Goal: Information Seeking & Learning: Learn about a topic

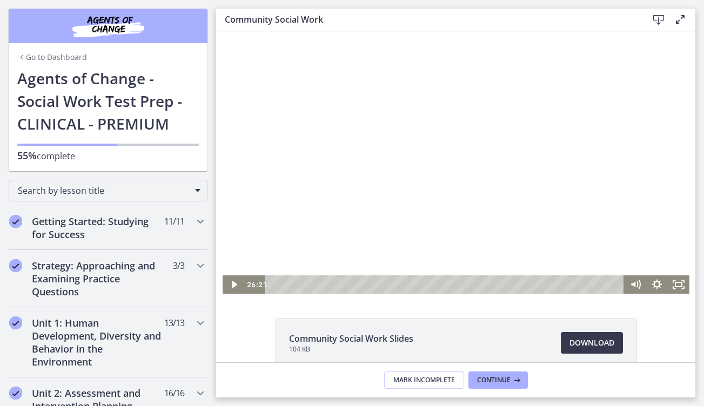
scroll to position [370, 0]
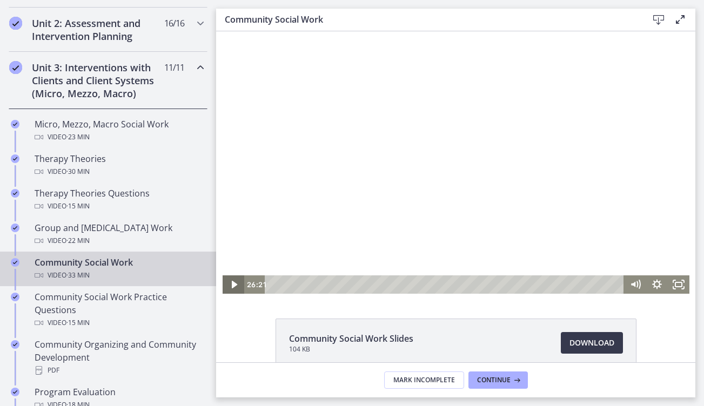
click at [233, 286] on icon "Play Video" at bounding box center [233, 285] width 5 height 8
click at [368, 165] on div at bounding box center [456, 162] width 467 height 263
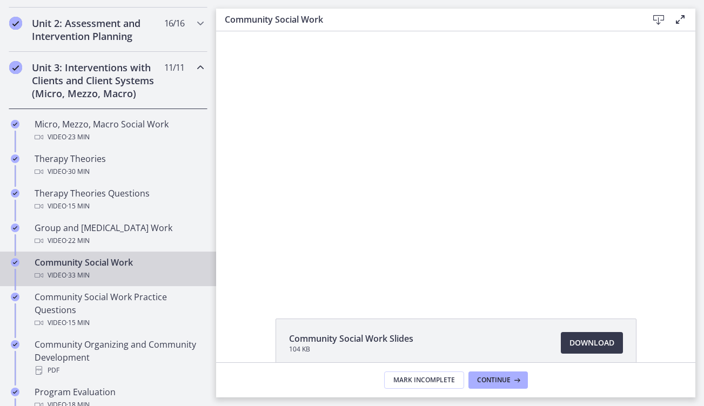
click at [223, 31] on button "Play Video: cbe5qimtov91j64ic0dg.mp4" at bounding box center [223, 31] width 1 height 1
click at [223, 31] on button "Pause: cbe5qimtov91j64ic0dg.mp4" at bounding box center [223, 31] width 1 height 1
click at [223, 31] on button "Play Video: cbe5qimtov91j64ic0dg.mp4" at bounding box center [223, 31] width 1 height 1
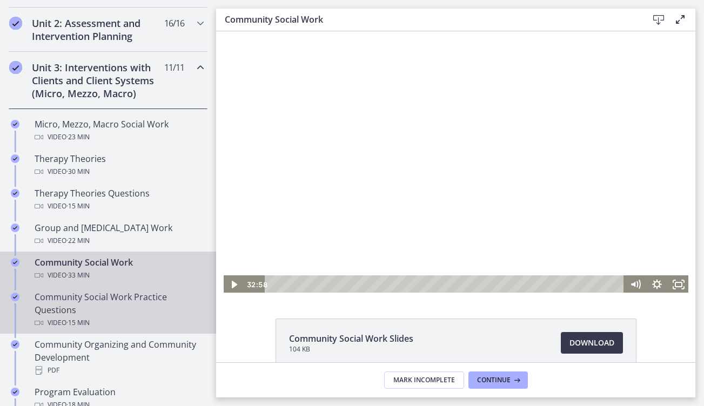
click at [105, 307] on div "Community Social Work Practice Questions Video · 15 min" at bounding box center [119, 310] width 169 height 39
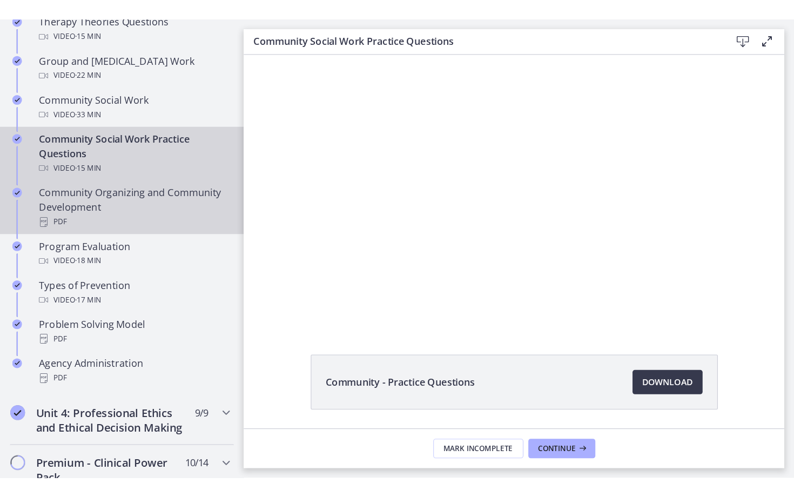
scroll to position [558, 0]
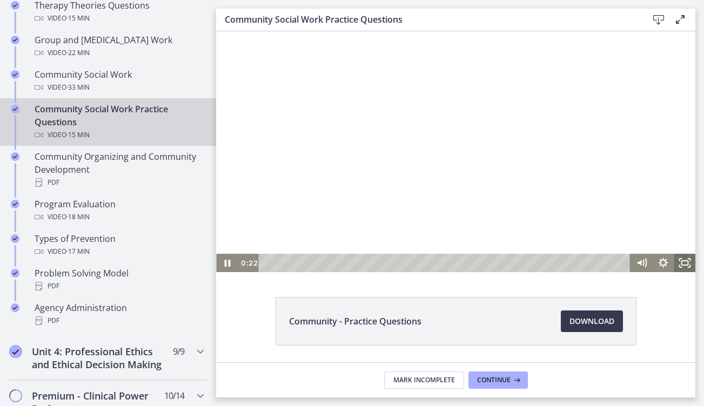
click at [687, 266] on icon "Fullscreen" at bounding box center [685, 263] width 22 height 18
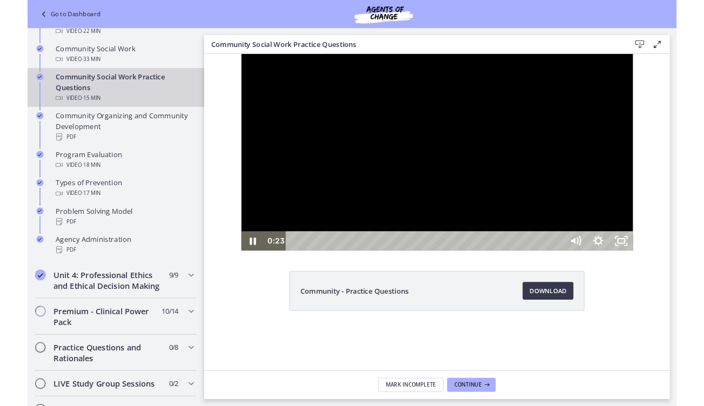
scroll to position [508, 0]
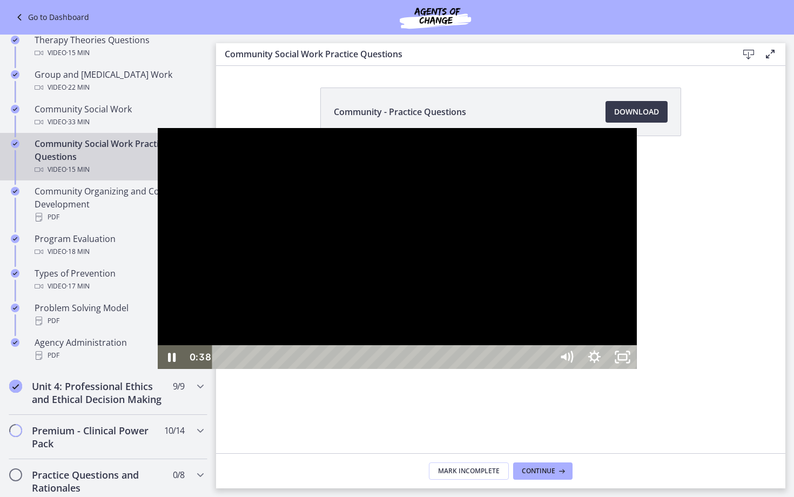
click at [588, 306] on div at bounding box center [397, 248] width 479 height 241
click at [474, 309] on div at bounding box center [397, 248] width 479 height 241
click at [410, 250] on div at bounding box center [397, 248] width 479 height 241
click at [495, 256] on div at bounding box center [397, 248] width 479 height 241
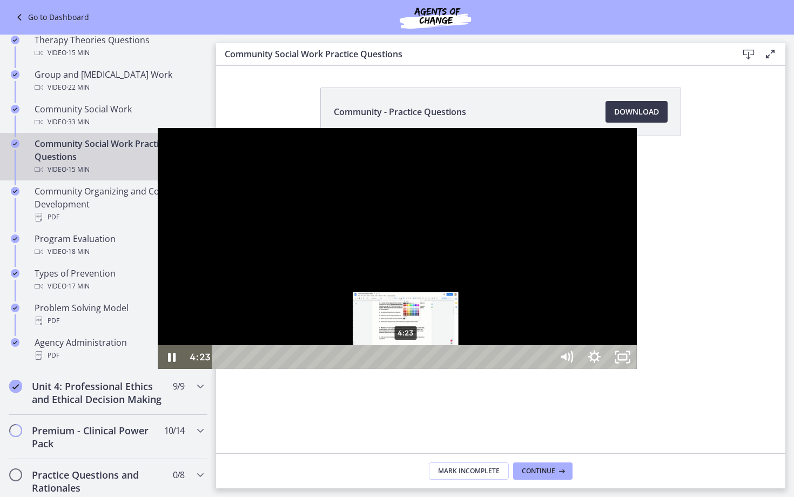
click at [249, 369] on div "4:23" at bounding box center [384, 357] width 323 height 24
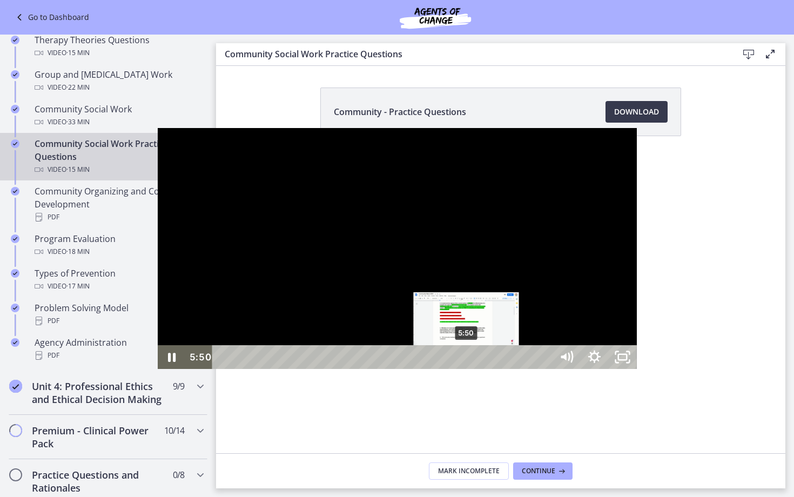
click at [310, 369] on div "5:50" at bounding box center [384, 357] width 323 height 24
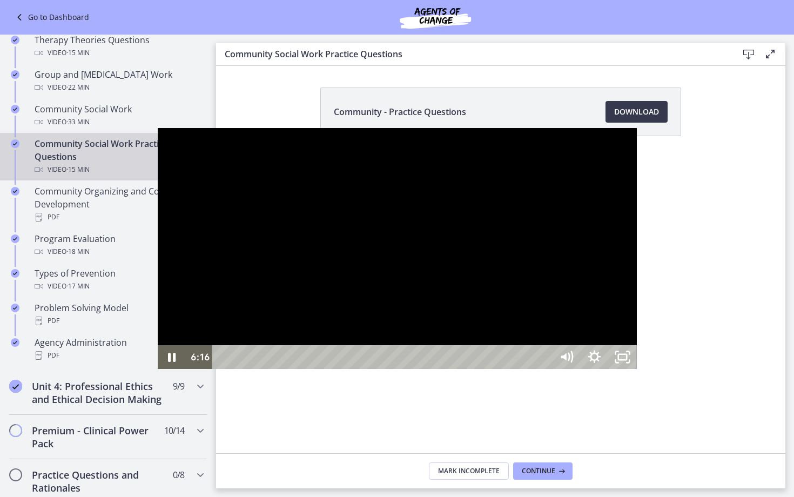
click at [319, 369] on div at bounding box center [397, 248] width 479 height 241
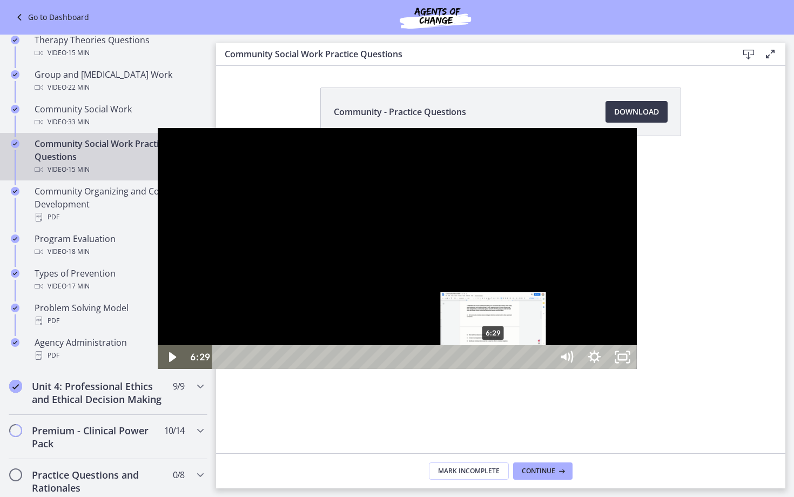
click at [337, 369] on div "6:29" at bounding box center [384, 357] width 323 height 24
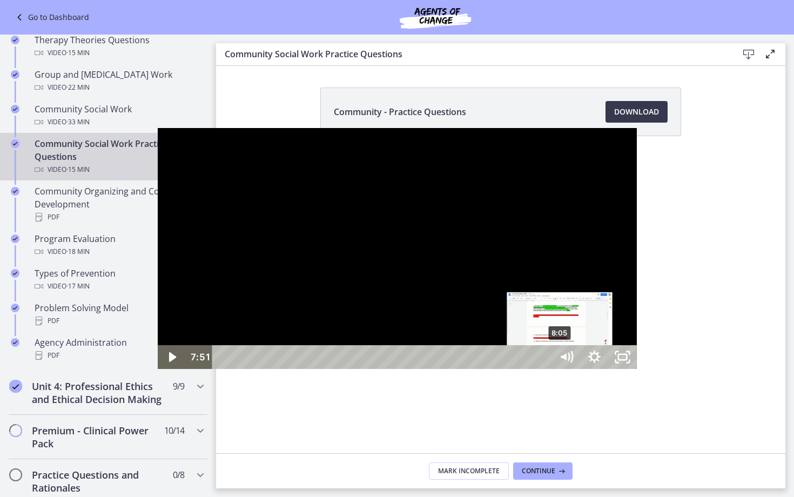
click at [404, 369] on div "8:05" at bounding box center [384, 357] width 323 height 24
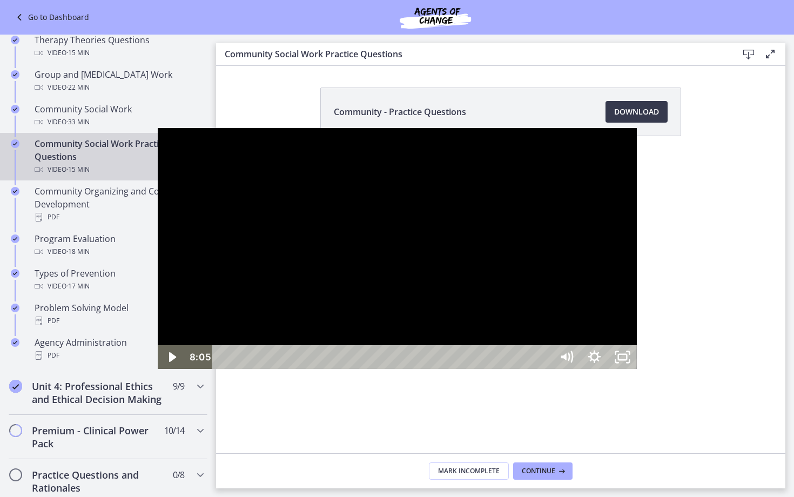
click at [375, 369] on div at bounding box center [397, 248] width 479 height 241
click at [528, 369] on div "11:04" at bounding box center [384, 357] width 323 height 24
click at [475, 369] on div at bounding box center [397, 248] width 479 height 241
click at [413, 333] on div at bounding box center [397, 248] width 479 height 241
click at [546, 369] on div "12:38" at bounding box center [384, 357] width 323 height 24
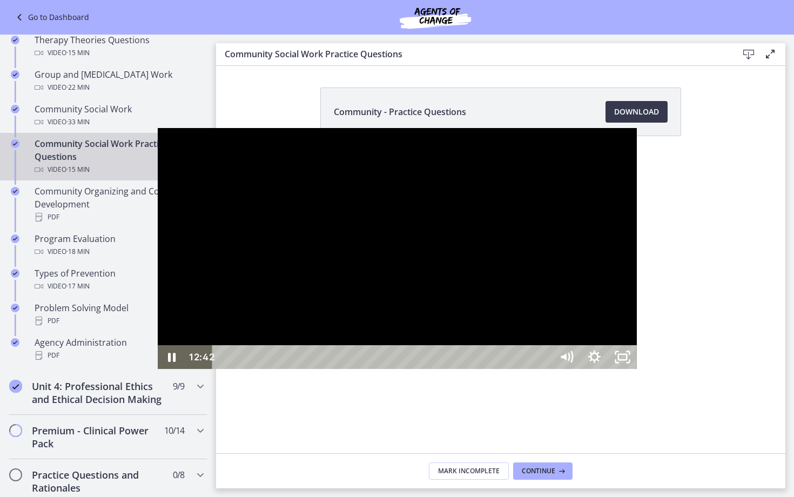
click at [546, 369] on div "12:50" at bounding box center [384, 357] width 323 height 24
click at [465, 332] on div at bounding box center [397, 248] width 479 height 241
click at [546, 369] on div "15:09" at bounding box center [384, 357] width 323 height 24
click at [327, 233] on div at bounding box center [397, 248] width 479 height 241
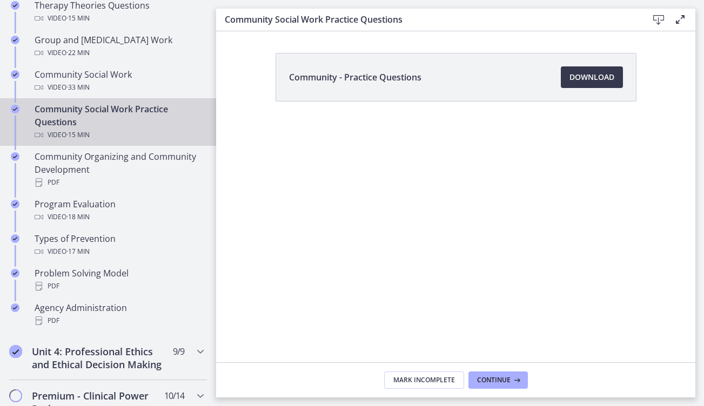
scroll to position [0, 0]
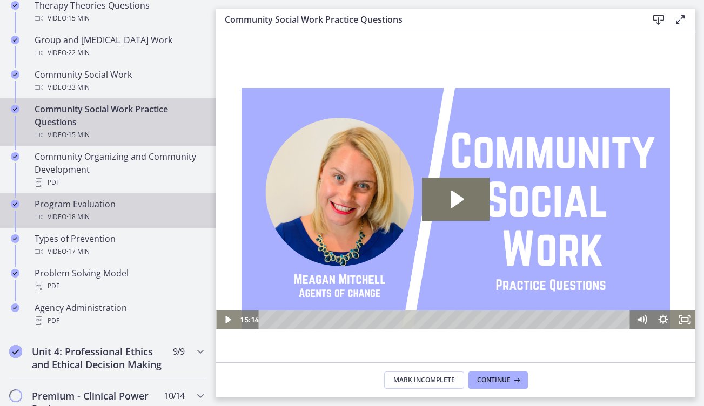
click at [64, 209] on div "Program Evaluation Video · 18 min" at bounding box center [119, 211] width 169 height 26
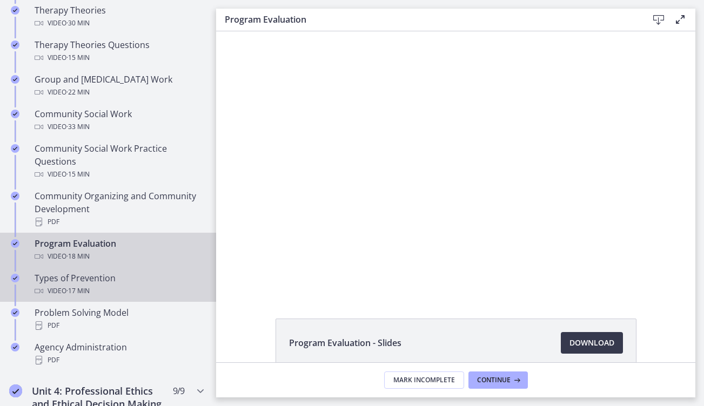
scroll to position [523, 0]
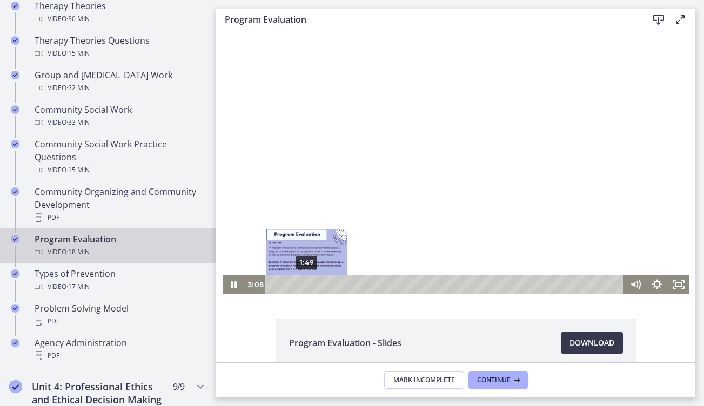
click at [307, 283] on div "1:49" at bounding box center [446, 285] width 346 height 18
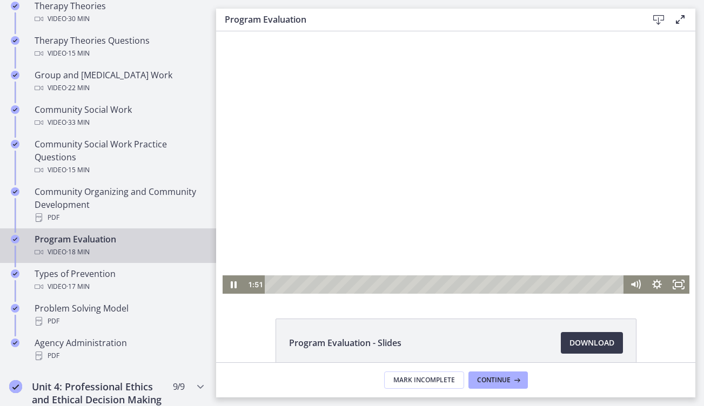
click at [438, 206] on div at bounding box center [456, 162] width 467 height 263
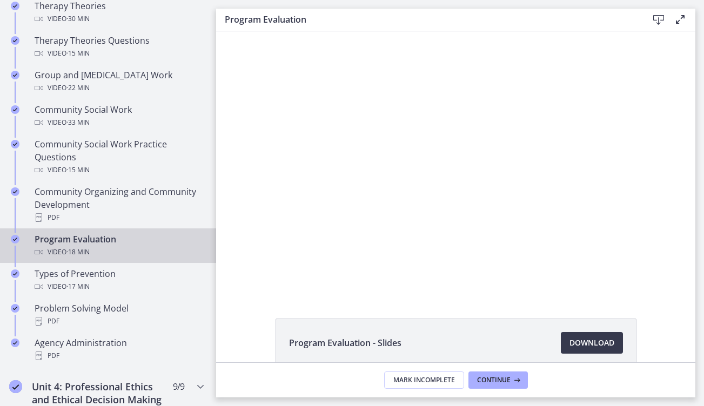
click at [438, 206] on div at bounding box center [456, 162] width 467 height 263
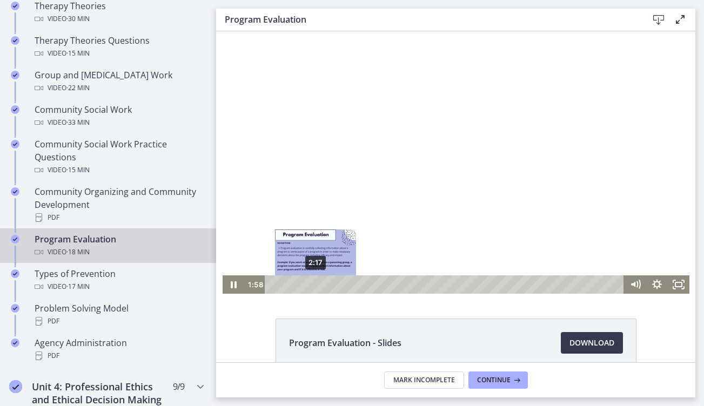
click at [316, 286] on div "2:17" at bounding box center [446, 285] width 346 height 18
click at [321, 286] on div "2:36" at bounding box center [446, 285] width 346 height 18
click at [329, 286] on div "3:00" at bounding box center [446, 285] width 346 height 18
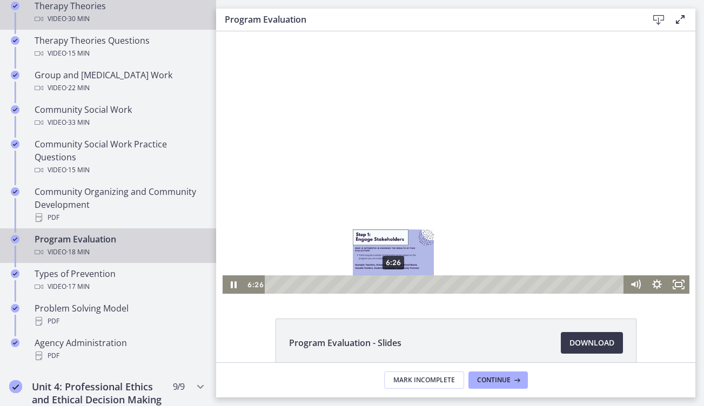
click at [394, 283] on div "6:26" at bounding box center [446, 285] width 346 height 18
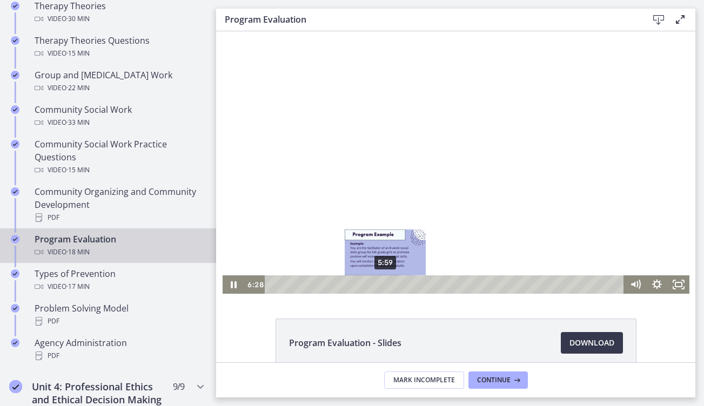
click at [385, 284] on div "5:59" at bounding box center [446, 285] width 346 height 18
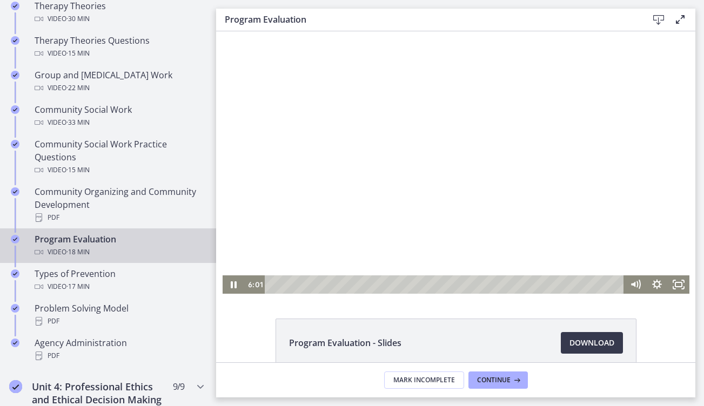
click at [454, 197] on div at bounding box center [456, 162] width 467 height 263
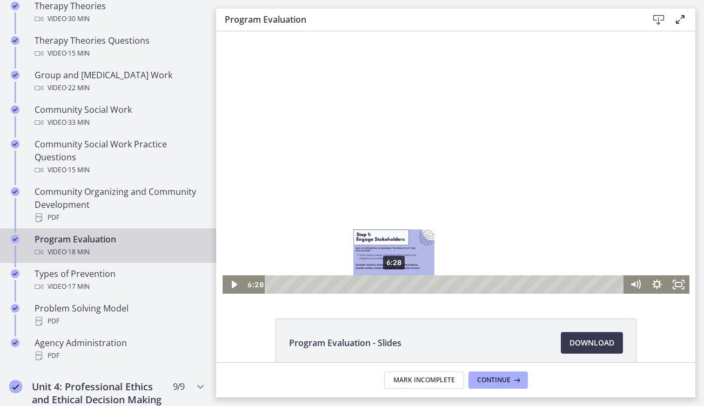
click at [394, 286] on div "6:28" at bounding box center [446, 285] width 346 height 18
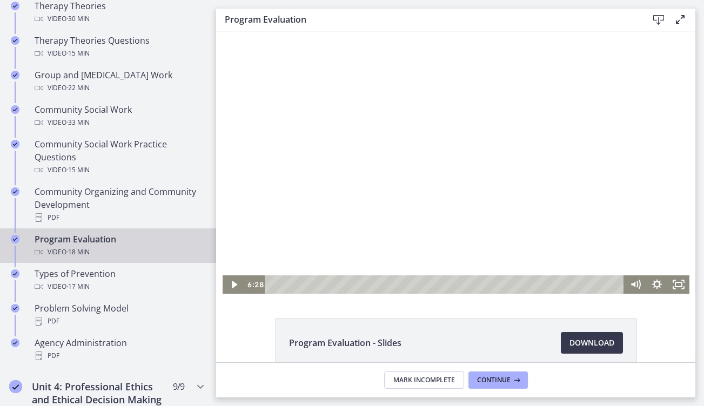
click at [458, 208] on div at bounding box center [456, 162] width 467 height 263
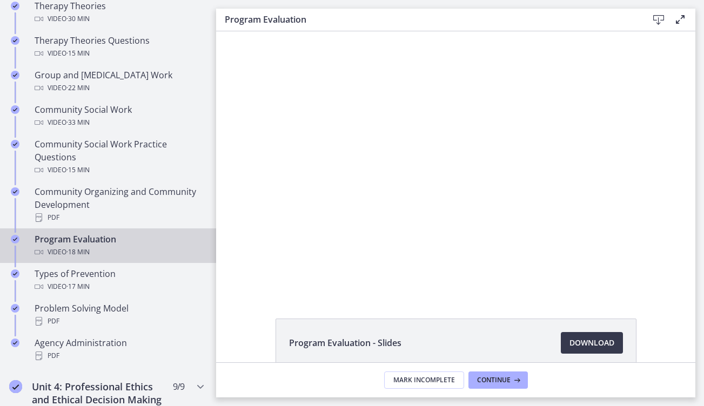
click at [223, 31] on button "Pause: cls591kiv67s72vpohu0.mp4" at bounding box center [223, 31] width 1 height 1
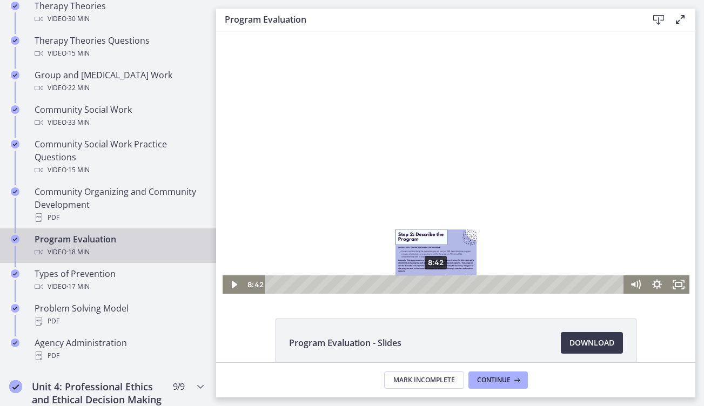
click at [437, 285] on div "8:42" at bounding box center [446, 285] width 346 height 18
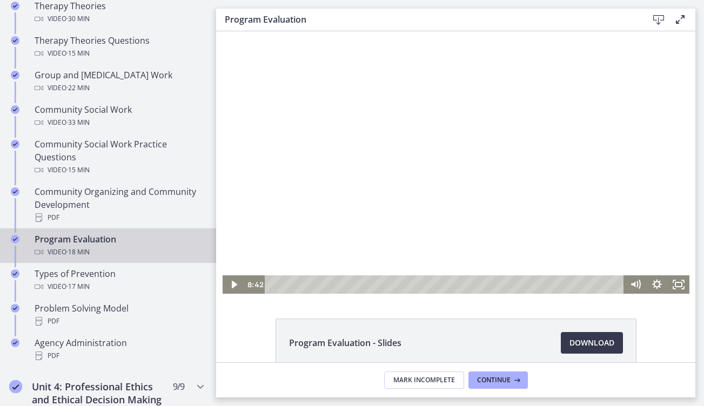
click at [425, 240] on div at bounding box center [456, 162] width 467 height 263
click at [425, 239] on div at bounding box center [456, 162] width 467 height 263
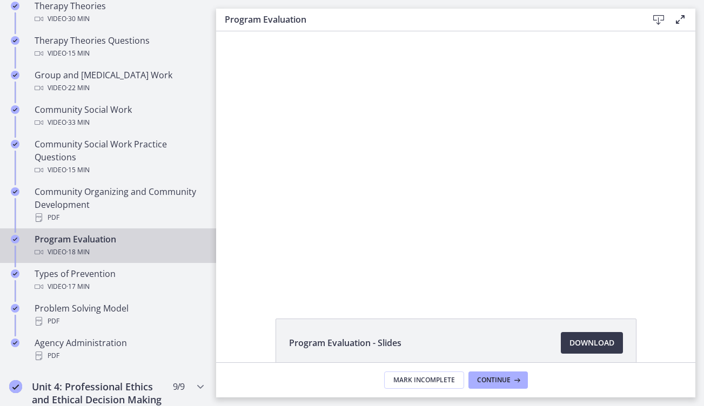
click at [425, 239] on div at bounding box center [456, 162] width 467 height 263
click at [223, 31] on button "Pause: cls591kiv67s72vpohu0.mp4" at bounding box center [223, 31] width 1 height 1
click at [223, 31] on button "Play Video: cls591kiv67s72vpohu0.mp4" at bounding box center [223, 31] width 1 height 1
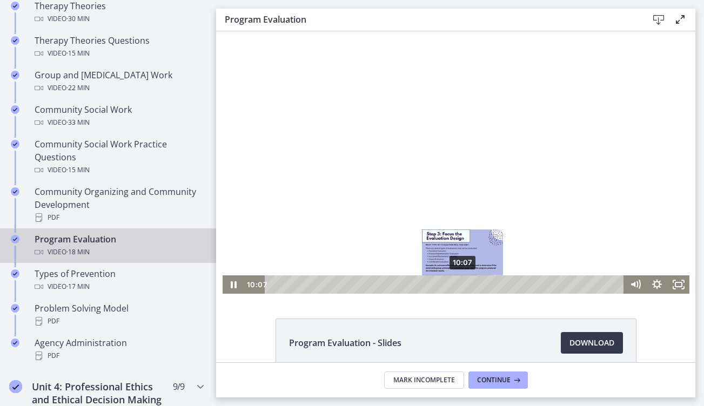
click at [463, 286] on div "10:07" at bounding box center [446, 285] width 346 height 18
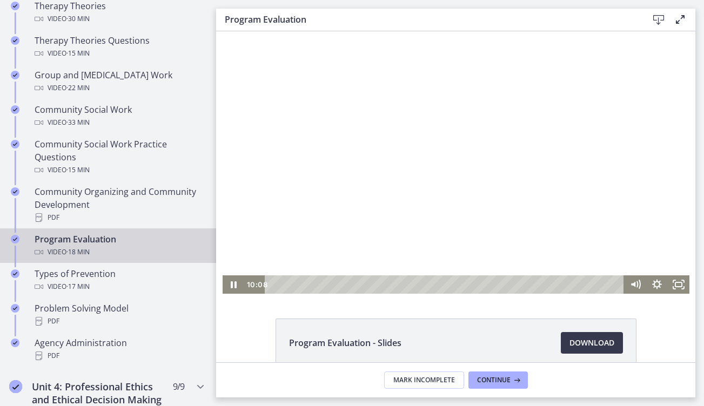
click at [462, 215] on div at bounding box center [456, 162] width 467 height 263
click at [343, 123] on div at bounding box center [456, 162] width 467 height 263
click at [391, 135] on div at bounding box center [456, 162] width 467 height 263
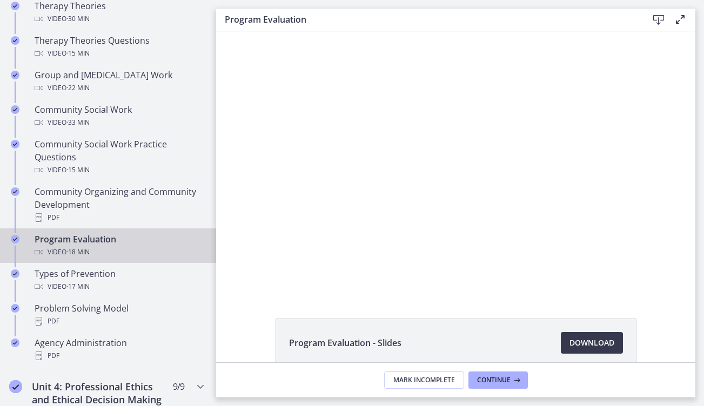
click at [223, 31] on button "Play Video: cls591kiv67s72vpohu0.mp4" at bounding box center [223, 31] width 1 height 1
click at [223, 31] on button "Pause: cls591kiv67s72vpohu0.mp4" at bounding box center [223, 31] width 1 height 1
click at [223, 31] on button "Play Video: cls591kiv67s72vpohu0.mp4" at bounding box center [223, 31] width 1 height 1
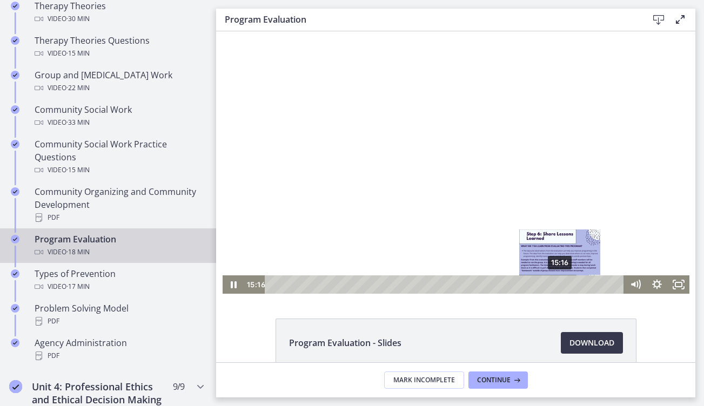
click at [560, 287] on div "15:16" at bounding box center [446, 285] width 346 height 18
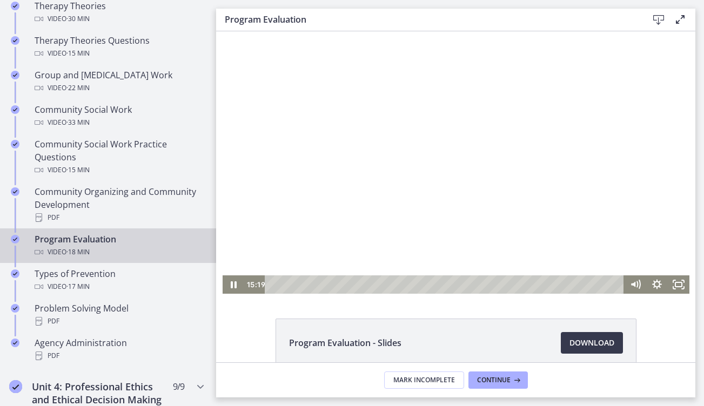
click at [534, 217] on div at bounding box center [456, 162] width 467 height 263
click at [532, 204] on div at bounding box center [456, 162] width 467 height 263
click at [473, 200] on div at bounding box center [456, 162] width 467 height 263
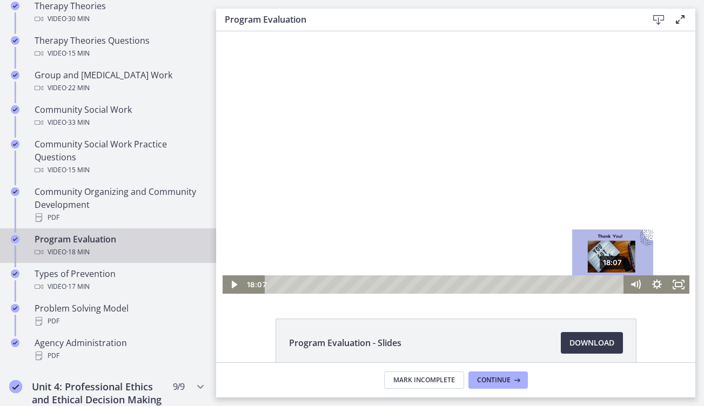
click at [614, 288] on div "18:07" at bounding box center [446, 285] width 346 height 18
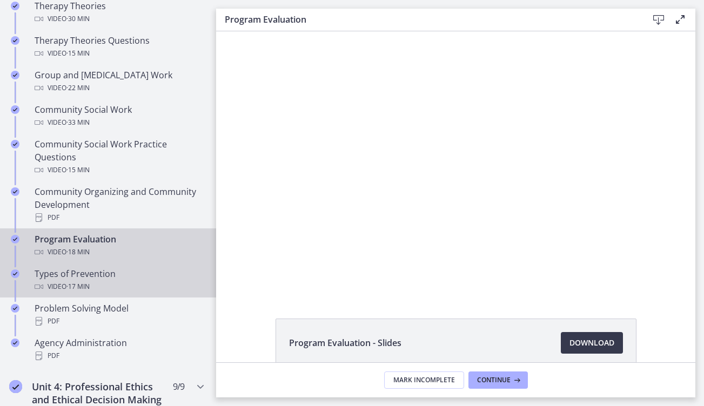
click at [133, 273] on div "Types of Prevention Video · 17 min" at bounding box center [119, 280] width 169 height 26
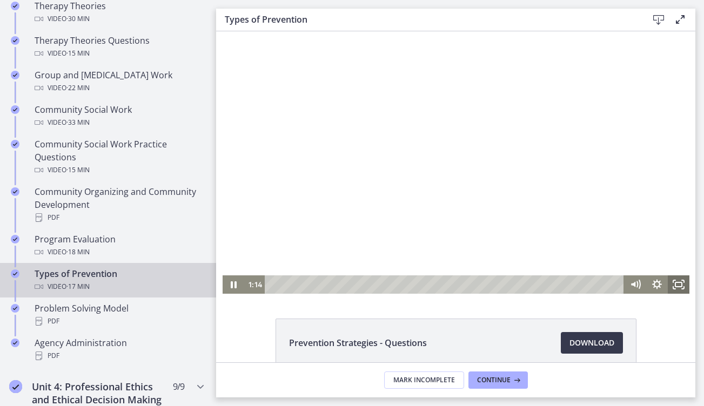
click at [680, 286] on icon "Fullscreen" at bounding box center [678, 285] width 22 height 18
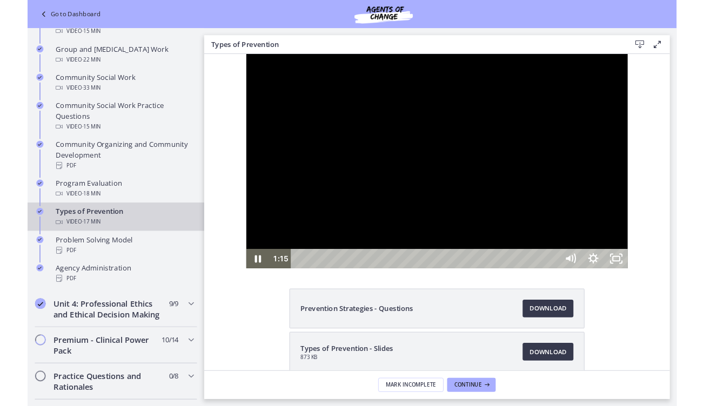
scroll to position [473, 0]
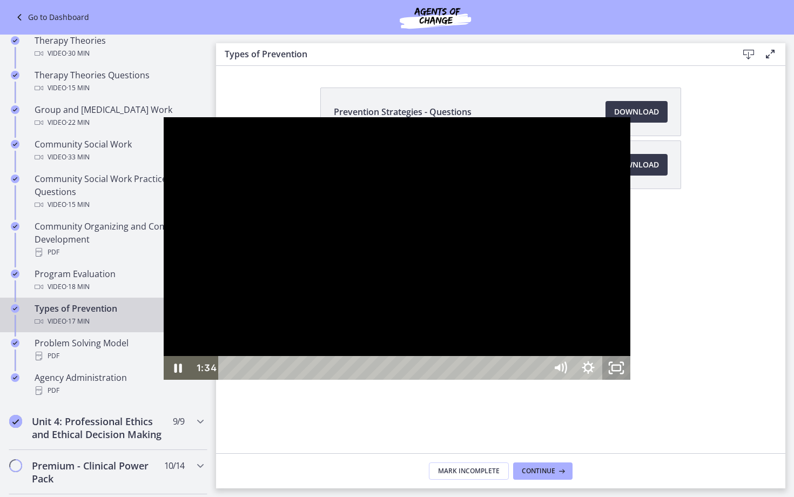
click at [631, 380] on icon "Unfullscreen" at bounding box center [616, 368] width 28 height 24
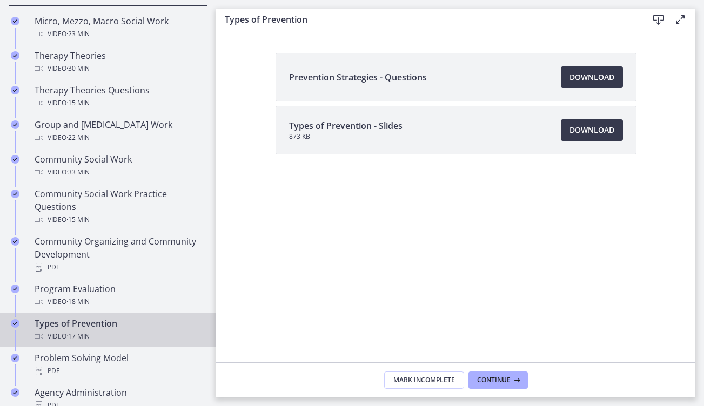
scroll to position [523, 0]
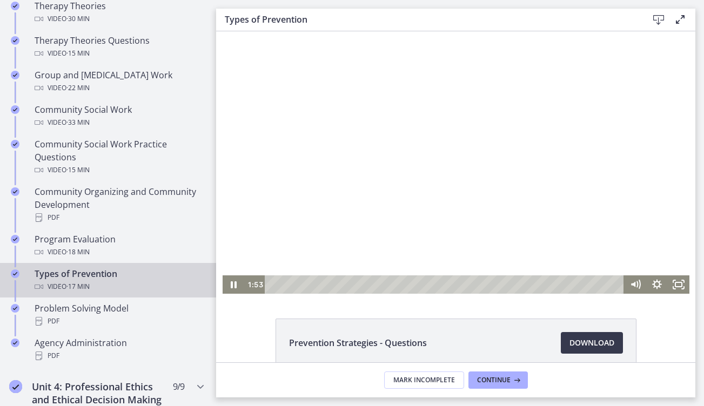
click at [594, 196] on div at bounding box center [456, 162] width 467 height 263
click at [232, 285] on icon "Play Video" at bounding box center [234, 284] width 6 height 9
click at [422, 198] on div at bounding box center [456, 162] width 467 height 263
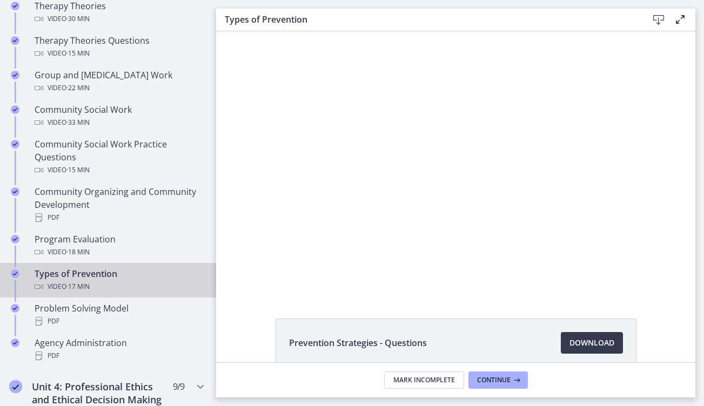
click at [463, 230] on div at bounding box center [456, 162] width 467 height 263
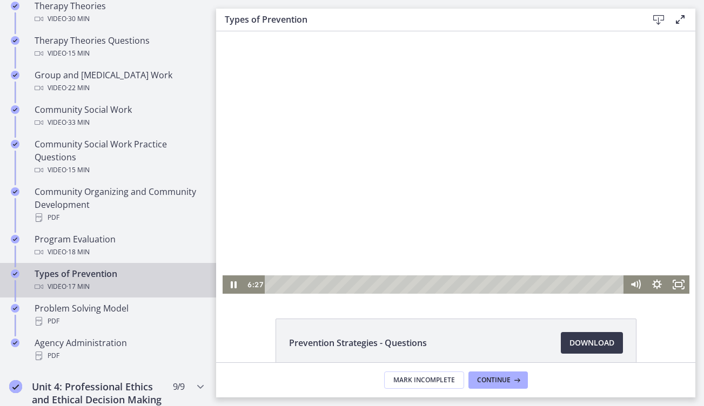
click at [480, 181] on div at bounding box center [456, 162] width 467 height 263
click at [370, 136] on div at bounding box center [456, 162] width 467 height 263
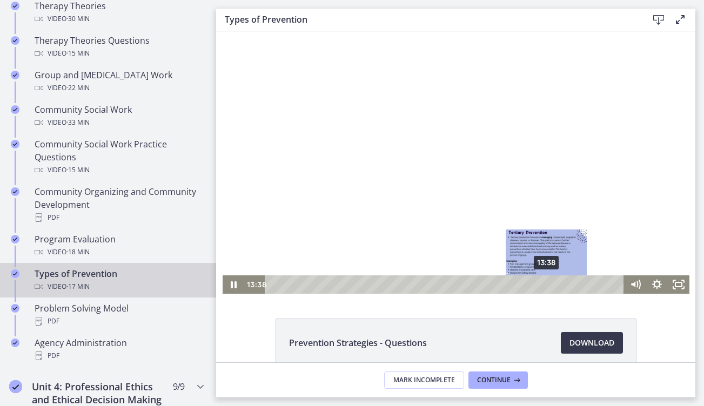
click at [547, 285] on div "13:38" at bounding box center [446, 285] width 346 height 18
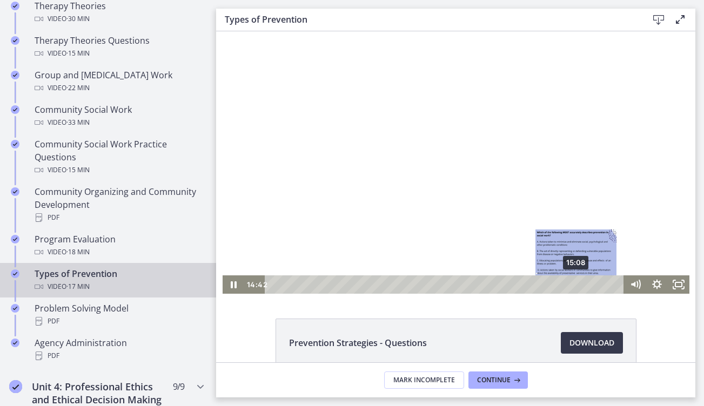
click at [577, 282] on div "15:08" at bounding box center [446, 285] width 346 height 18
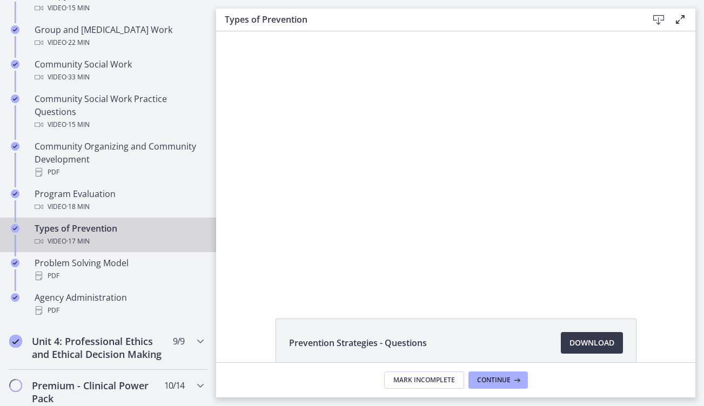
scroll to position [575, 0]
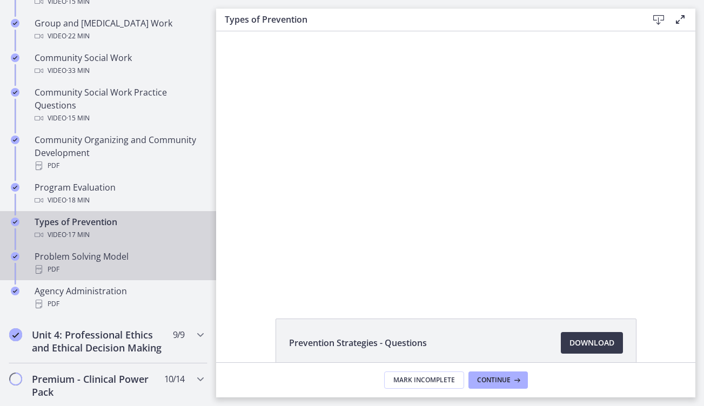
click at [110, 269] on div "PDF" at bounding box center [119, 269] width 169 height 13
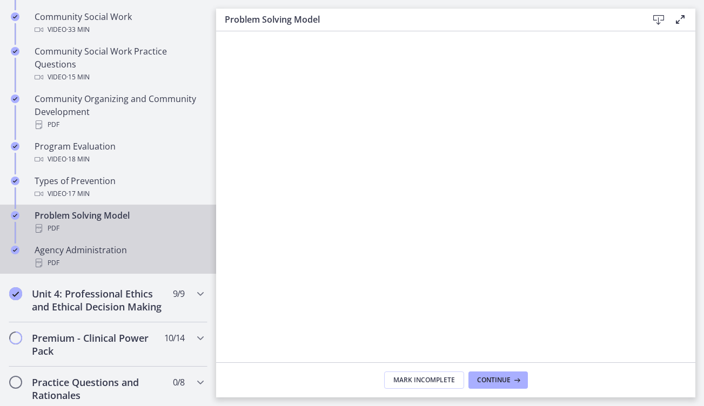
scroll to position [641, 0]
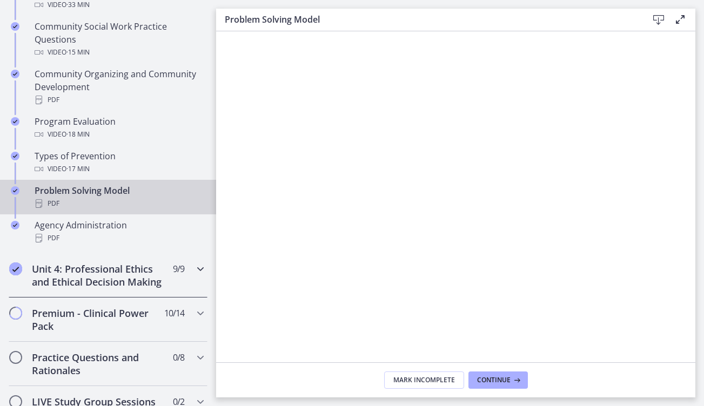
click at [81, 279] on h2 "Unit 4: Professional Ethics and Ethical Decision Making" at bounding box center [98, 276] width 132 height 26
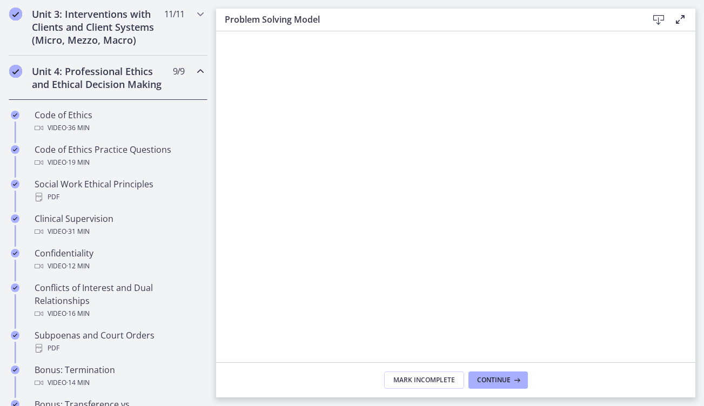
scroll to position [378, 0]
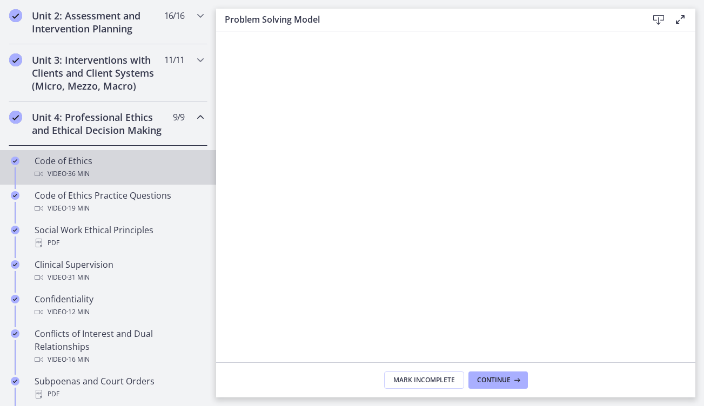
click at [90, 173] on span "· 36 min" at bounding box center [77, 173] width 23 height 13
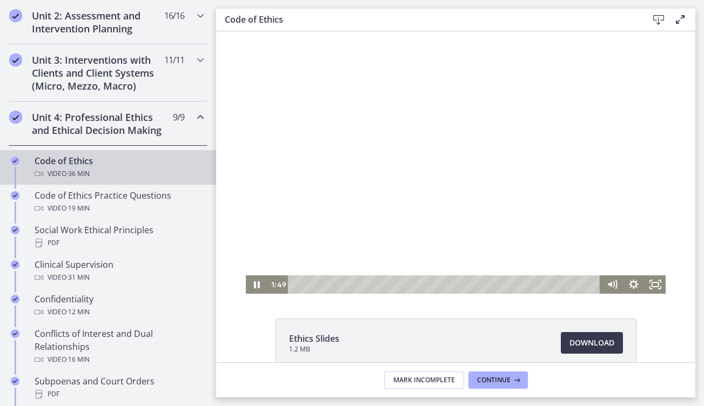
click at [422, 228] on div at bounding box center [456, 162] width 420 height 263
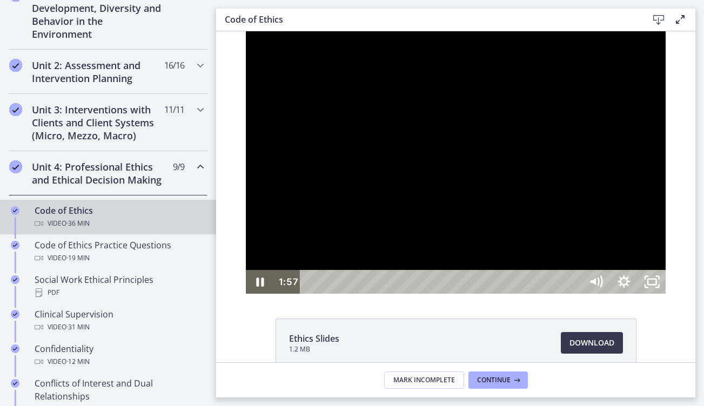
scroll to position [378, 0]
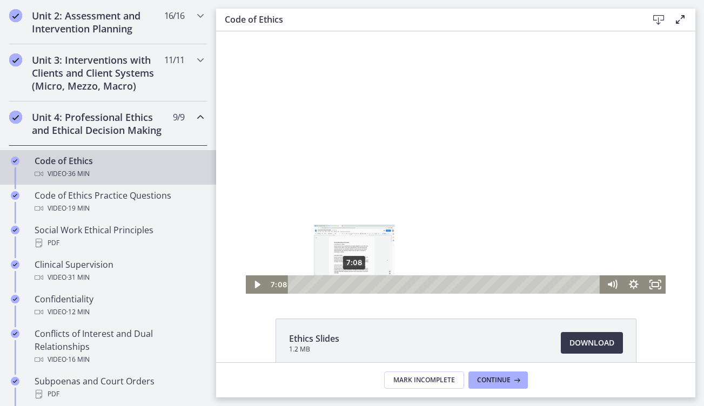
click at [354, 284] on div "7:08" at bounding box center [446, 285] width 300 height 18
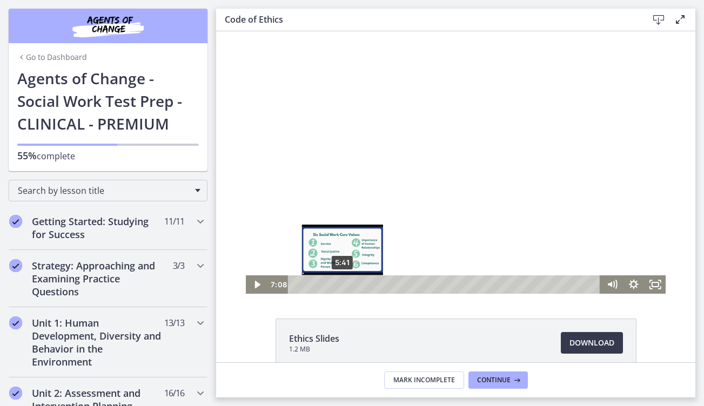
scroll to position [378, 0]
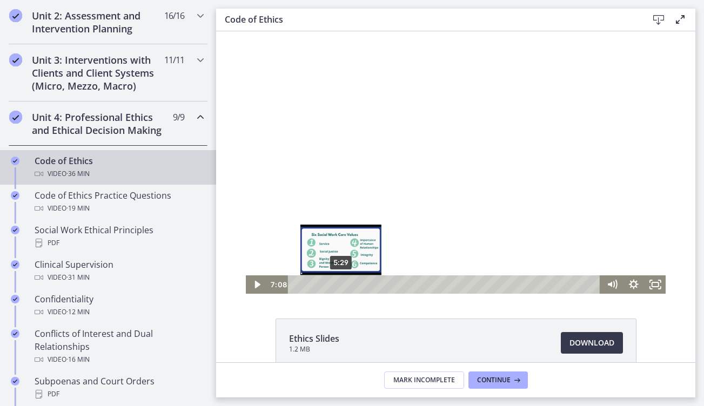
click at [341, 284] on div "5:29" at bounding box center [446, 285] width 300 height 18
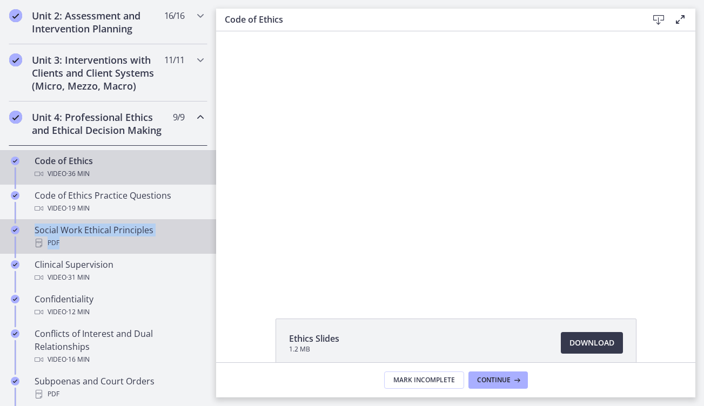
scroll to position [773, 0]
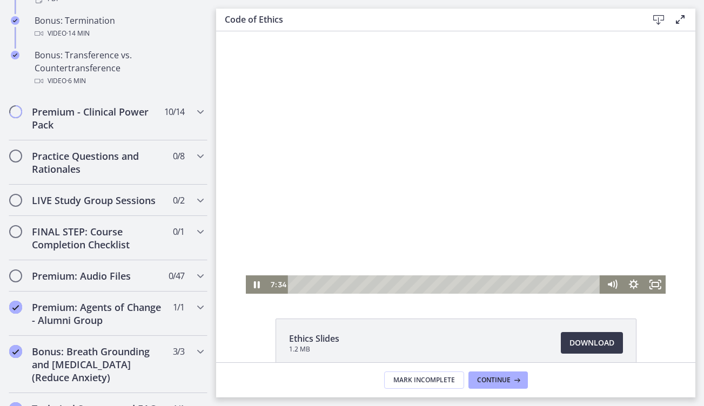
click at [363, 182] on div at bounding box center [456, 162] width 420 height 263
click at [349, 284] on div "6:28" at bounding box center [446, 285] width 300 height 18
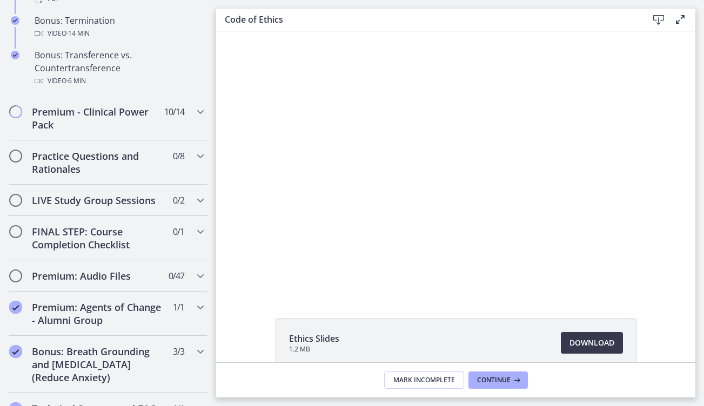
click at [534, 219] on div at bounding box center [456, 162] width 420 height 263
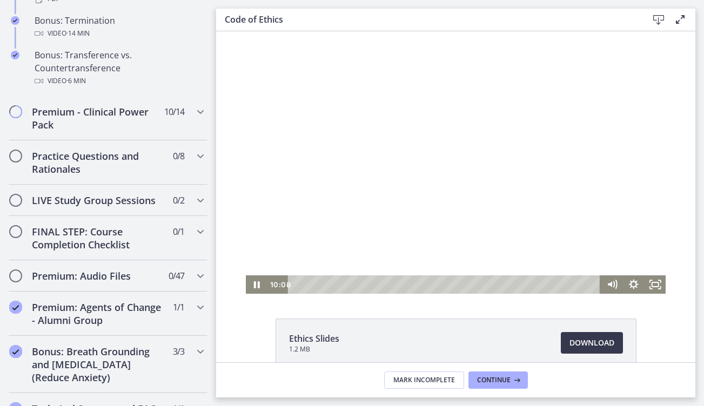
click at [573, 224] on div at bounding box center [456, 162] width 420 height 263
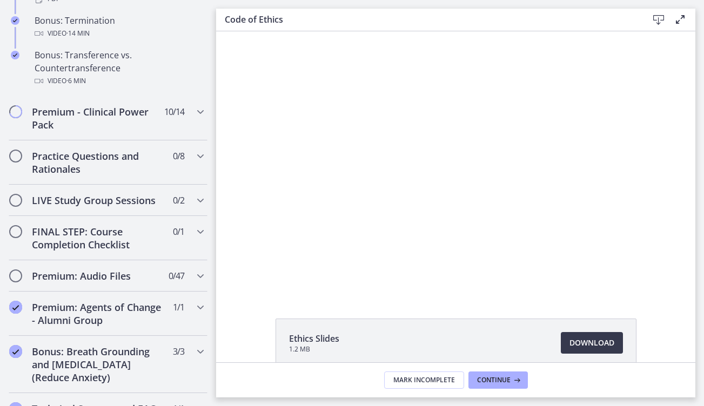
click at [246, 31] on button "Play Video: cbe64g9t4o1cl02sihb0.mp4" at bounding box center [246, 31] width 1 height 1
click at [246, 31] on button "Pause: cbe64g9t4o1cl02sihb0.mp4" at bounding box center [246, 31] width 1 height 1
click at [246, 31] on button "Play Video: cbe64g9t4o1cl02sihb0.mp4" at bounding box center [246, 31] width 1 height 1
click at [246, 31] on button "Pause: cbe64g9t4o1cl02sihb0.mp4" at bounding box center [246, 31] width 1 height 1
click at [246, 31] on button "Play Video: cbe64g9t4o1cl02sihb0.mp4" at bounding box center [246, 31] width 1 height 1
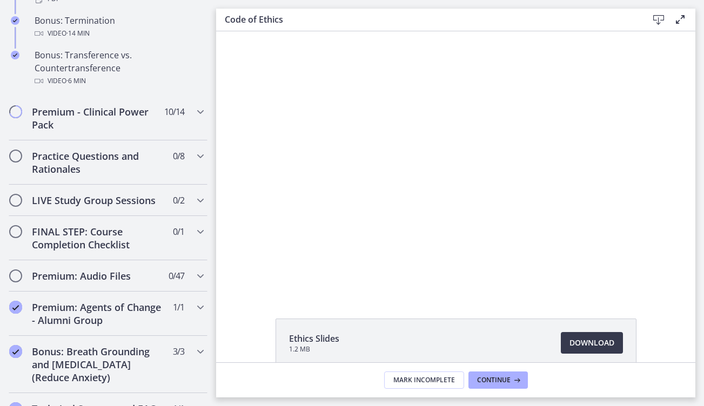
click at [246, 31] on button "Pause: cbe64g9t4o1cl02sihb0.mp4" at bounding box center [246, 31] width 1 height 1
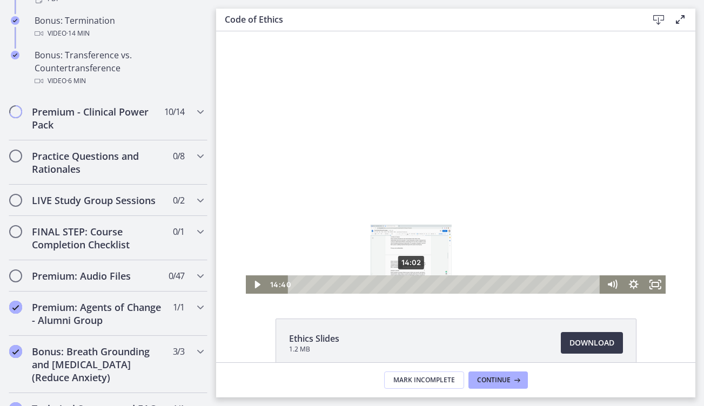
click at [411, 286] on div "14:02" at bounding box center [446, 285] width 300 height 18
click at [412, 212] on div at bounding box center [456, 162] width 420 height 263
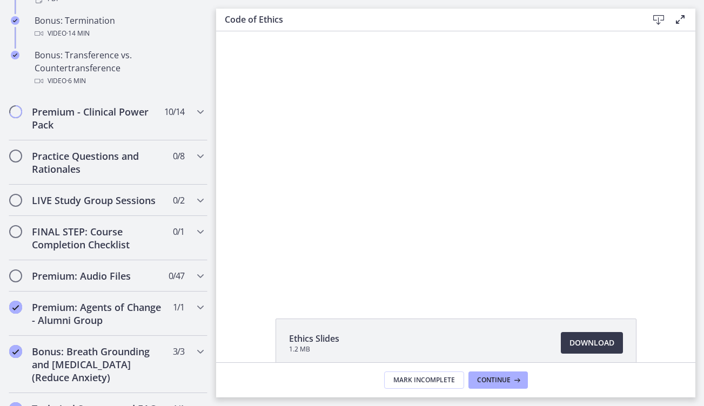
click at [246, 31] on button "Pause: cbe64g9t4o1cl02sihb0.mp4" at bounding box center [246, 31] width 1 height 1
click at [246, 31] on button "Play Video: cbe64g9t4o1cl02sihb0.mp4" at bounding box center [246, 31] width 1 height 1
click at [246, 31] on button "Pause: cbe64g9t4o1cl02sihb0.mp4" at bounding box center [246, 31] width 1 height 1
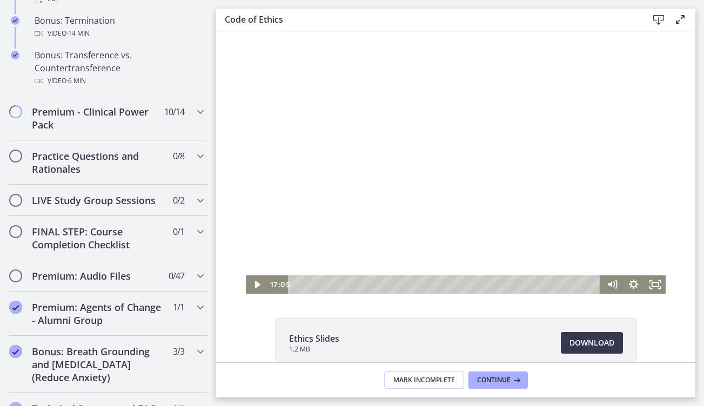
click at [405, 186] on div at bounding box center [456, 162] width 420 height 263
click at [400, 165] on div at bounding box center [456, 162] width 420 height 263
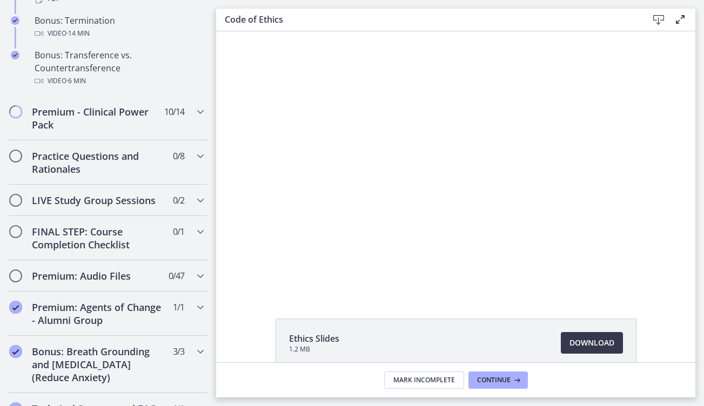
click at [437, 195] on div at bounding box center [456, 162] width 420 height 263
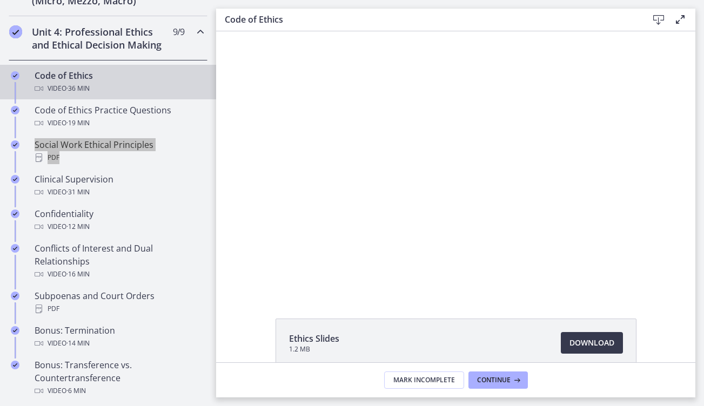
scroll to position [471, 0]
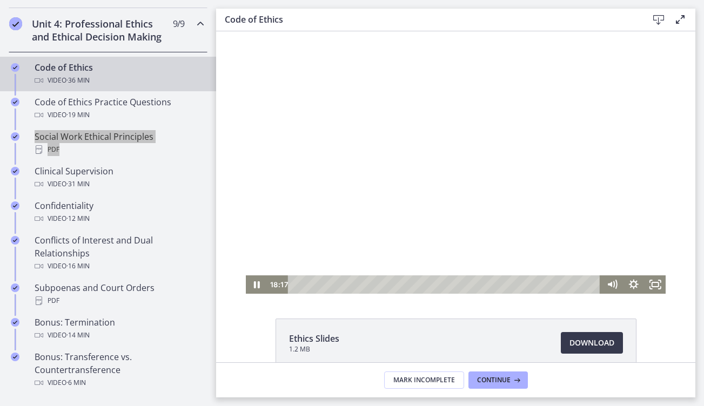
click at [342, 190] on div at bounding box center [456, 162] width 420 height 263
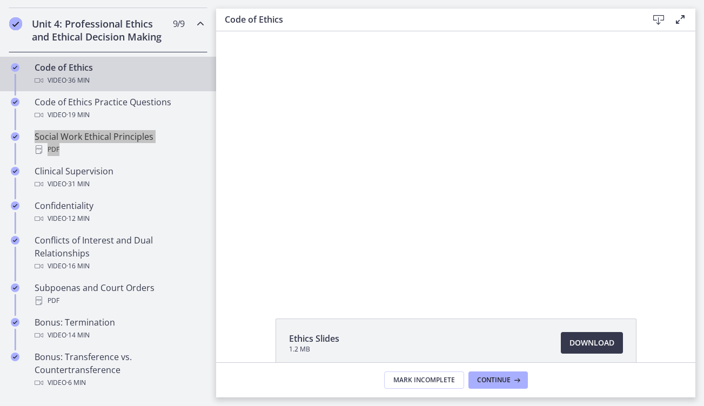
click at [342, 190] on div at bounding box center [456, 162] width 420 height 263
click at [366, 172] on div at bounding box center [456, 162] width 420 height 263
